Goal: Information Seeking & Learning: Learn about a topic

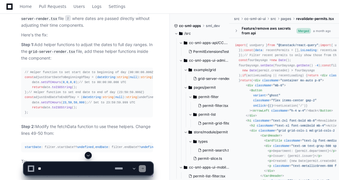
scroll to position [644, 0]
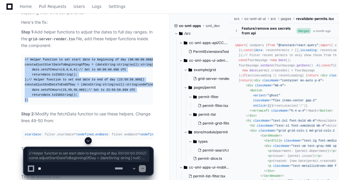
drag, startPoint x: 25, startPoint y: 51, endPoint x: 34, endPoint y: 123, distance: 73.1
click at [34, 103] on div "// Helper function to set start date to beginning of day (00:00:00.000Z) const …" at bounding box center [87, 79] width 125 height 45
copy div "// Helper function to set start date to beginning of day (00:00:00.000Z) const …"
click at [113, 103] on div "// Helper function to set start date to beginning of day (00:00:00.000Z) const …" at bounding box center [87, 79] width 125 height 45
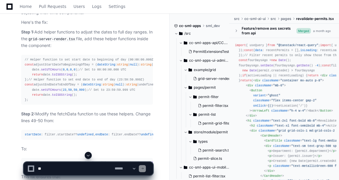
scroll to position [761, 0]
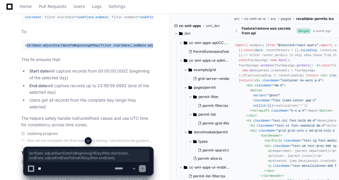
drag, startPoint x: 26, startPoint y: 73, endPoint x: 108, endPoint y: 79, distance: 82.3
click at [108, 48] on div "startDate : adjustStartDateToBeginningOfDay (filter. startDate ), endDate : adj…" at bounding box center [87, 45] width 125 height 5
drag, startPoint x: 24, startPoint y: 73, endPoint x: 112, endPoint y: 78, distance: 87.5
click at [112, 51] on pre "startDate : adjustStartDateToBeginningOfDay (filter. startDate ), endDate : adj…" at bounding box center [87, 46] width 132 height 10
copy div "startDate : adjustStartDateToBeginningOfDay (filter. startDate ), endDate : adj…"
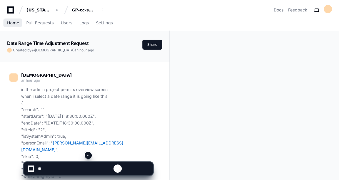
click at [14, 24] on span "Home" at bounding box center [13, 23] width 12 height 4
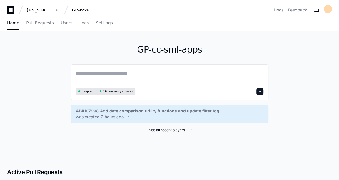
click at [160, 131] on span "See all recent players" at bounding box center [167, 130] width 36 height 5
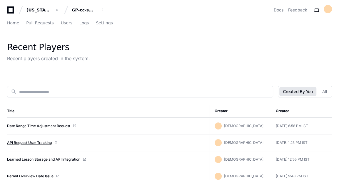
click at [41, 143] on link "API Request User Tracking" at bounding box center [29, 143] width 45 height 5
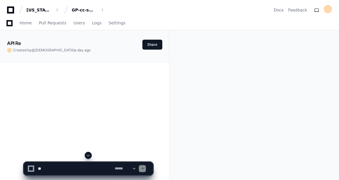
scroll to position [29, 0]
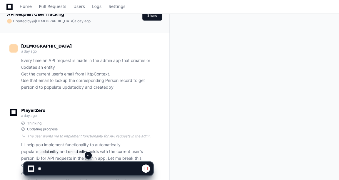
click at [90, 156] on span at bounding box center [88, 155] width 5 height 5
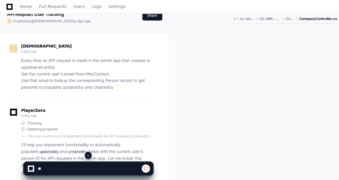
click at [90, 156] on span at bounding box center [88, 155] width 5 height 5
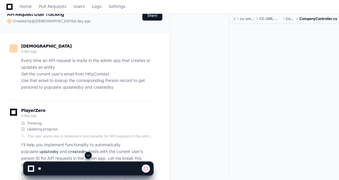
click at [90, 156] on span at bounding box center [88, 155] width 5 height 5
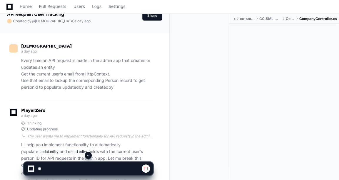
click at [90, 156] on span at bounding box center [88, 155] width 5 height 5
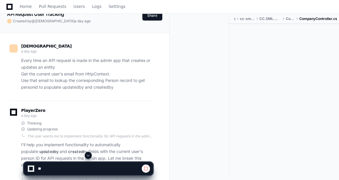
scroll to position [1687, 0]
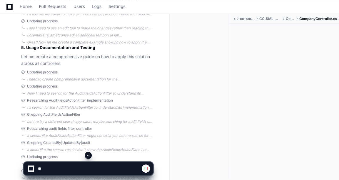
click at [88, 156] on span at bounding box center [88, 155] width 5 height 5
click at [89, 155] on span at bounding box center [88, 155] width 5 height 5
click at [86, 156] on span at bounding box center [88, 155] width 5 height 5
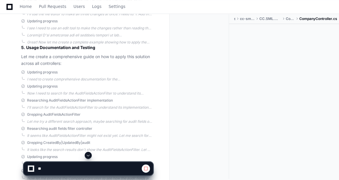
click at [86, 156] on span at bounding box center [88, 155] width 5 height 5
click at [86, 154] on span at bounding box center [88, 155] width 5 height 5
click at [87, 156] on span at bounding box center [88, 155] width 5 height 5
click at [90, 156] on span at bounding box center [88, 155] width 5 height 5
click at [90, 153] on span at bounding box center [88, 155] width 5 height 5
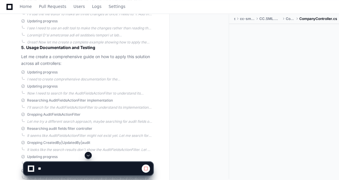
click at [90, 153] on span at bounding box center [88, 155] width 5 height 5
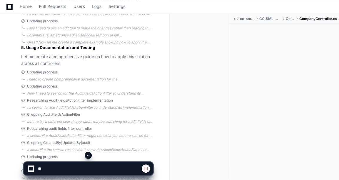
click at [90, 153] on span at bounding box center [88, 155] width 5 height 5
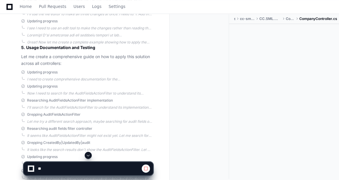
click at [90, 153] on span at bounding box center [88, 155] width 5 height 5
click at [88, 156] on span at bounding box center [88, 155] width 5 height 5
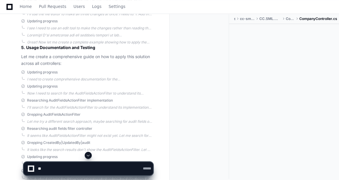
scroll to position [8384, 0]
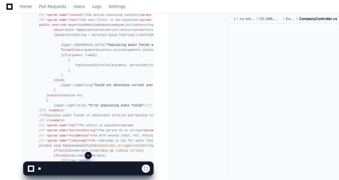
click at [88, 156] on span at bounding box center [88, 155] width 5 height 5
click at [90, 153] on button at bounding box center [88, 155] width 7 height 7
click at [89, 158] on button at bounding box center [88, 155] width 7 height 7
click at [90, 156] on span at bounding box center [88, 155] width 5 height 5
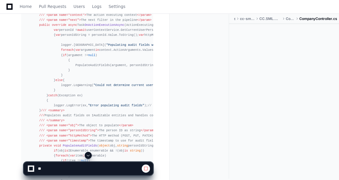
click at [90, 156] on span at bounding box center [88, 155] width 5 height 5
click at [88, 156] on span at bounding box center [88, 155] width 5 height 5
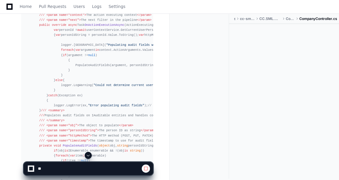
click at [88, 156] on span at bounding box center [88, 155] width 5 height 5
click at [89, 155] on span at bounding box center [88, 155] width 5 height 5
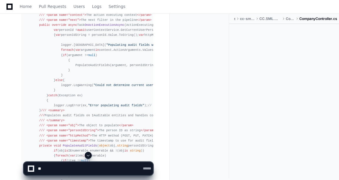
click at [87, 156] on span at bounding box center [88, 155] width 5 height 5
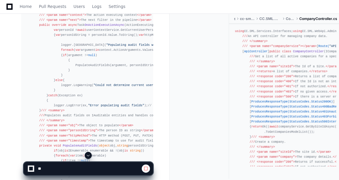
click at [87, 156] on span at bounding box center [88, 155] width 5 height 5
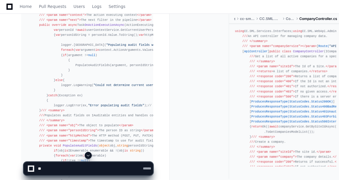
click at [87, 156] on span at bounding box center [88, 155] width 5 height 5
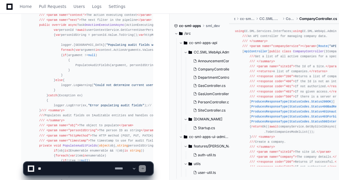
scroll to position [22606, 0]
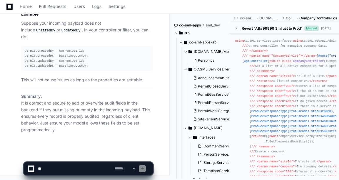
click at [81, 171] on textarea at bounding box center [75, 168] width 77 height 13
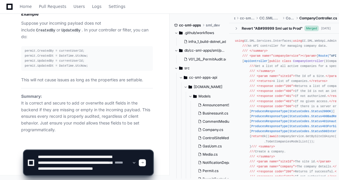
scroll to position [8, 0]
type textarea "**********"
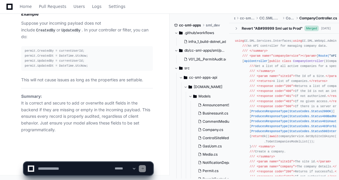
scroll to position [0, 0]
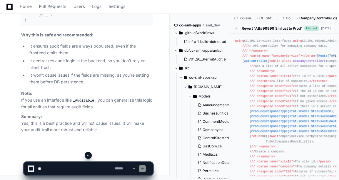
scroll to position [22880, 0]
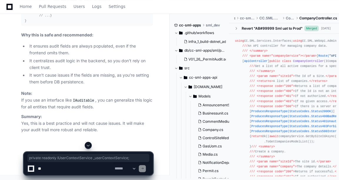
drag, startPoint x: 31, startPoint y: 66, endPoint x: 129, endPoint y: 65, distance: 98.2
copy div "private readonly IUserContextService _userContextService;"
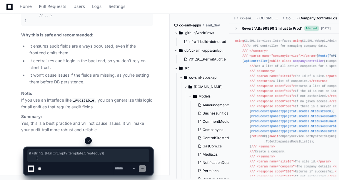
drag, startPoint x: 38, startPoint y: 46, endPoint x: 43, endPoint y: 66, distance: 19.8
copy div "if ( string .IsNullOrEmpty(template.CreatedBy)) { var personId = await _userCon…"
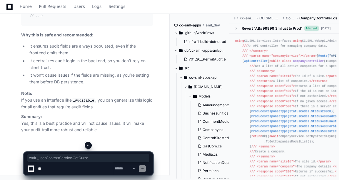
drag, startPoint x: 61, startPoint y: 57, endPoint x: 118, endPoint y: 57, distance: 56.7
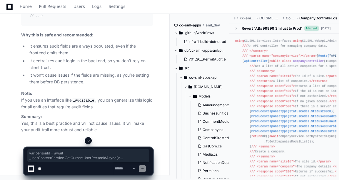
drag, startPoint x: 34, startPoint y: 56, endPoint x: 133, endPoint y: 60, distance: 99.1
copy div "var personId = await _userContextService.GetCurrentUserPersonIdAsync(); templat…"
